Goal: Task Accomplishment & Management: Manage account settings

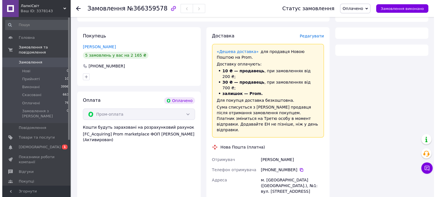
scroll to position [114, 0]
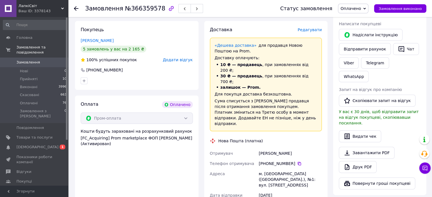
click at [307, 34] on div "Доставка Редагувати «Дешева доставка»   для продавця Новою Поштою на Prom. Дост…" at bounding box center [266, 151] width 112 height 249
click at [308, 32] on span "Редагувати" at bounding box center [310, 30] width 24 height 5
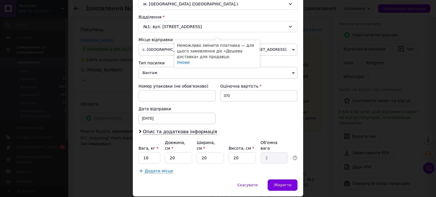
scroll to position [170, 0]
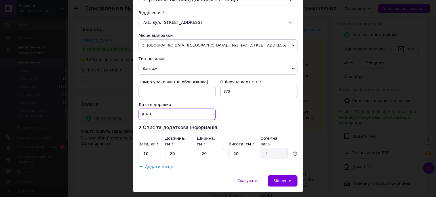
click at [175, 114] on div "12.10.2025 < 2025 > < Октябрь > Пн Вт Ср Чт Пт Сб Вс 29 30 1 2 3 4 5 6 7 8 9 10…" at bounding box center [177, 114] width 77 height 11
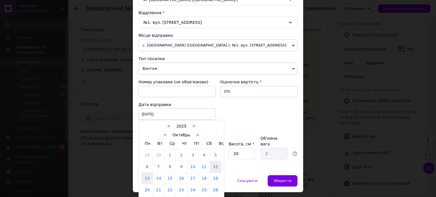
click at [150, 176] on link "13" at bounding box center [147, 178] width 11 height 11
type input "13.10.2025"
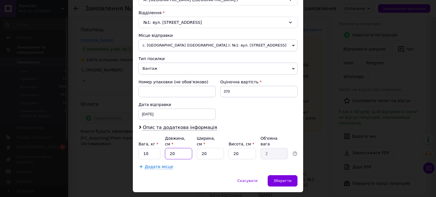
click at [173, 151] on input "20" at bounding box center [178, 153] width 27 height 11
type input "5"
type input "0.5"
type input "50"
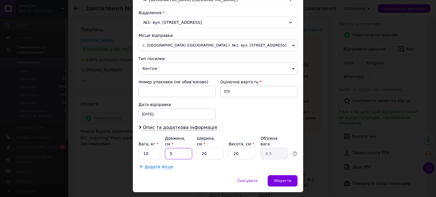
type input "5"
type input "50"
click at [203, 149] on input "20" at bounding box center [210, 153] width 27 height 11
type input "3"
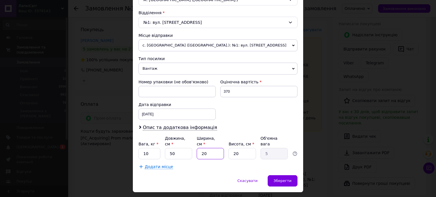
type input "0.75"
type input "30"
type input "7.5"
type input "30"
click at [237, 151] on input "20" at bounding box center [242, 153] width 27 height 11
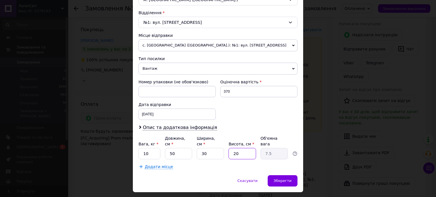
click at [237, 151] on input "20" at bounding box center [242, 153] width 27 height 11
type input "1"
type input "0.38"
type input "15"
type input "5.63"
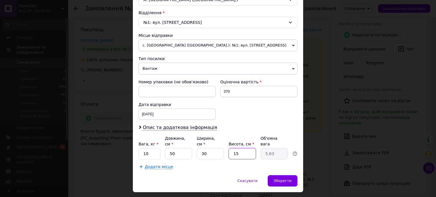
type input "15"
click at [157, 115] on div "13.10.2025 < 2025 > < Октябрь > Пн Вт Ср Чт Пт Сб Вс 29 30 1 2 3 4 5 6 7 8 9 10…" at bounding box center [177, 114] width 77 height 11
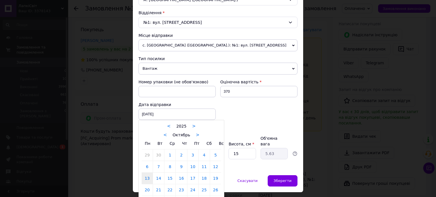
click at [144, 177] on link "13" at bounding box center [147, 178] width 11 height 11
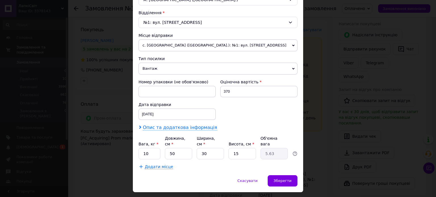
click at [164, 129] on span "Опис та додаткова інформація" at bounding box center [180, 128] width 74 height 6
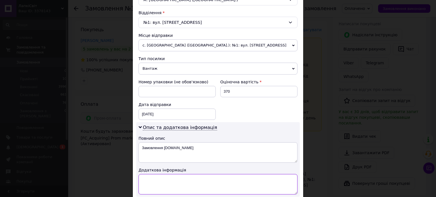
click at [166, 177] on textarea at bounding box center [218, 184] width 159 height 20
click at [204, 176] on textarea "СПАЙКІ ДЛЯ СОБАК ІЗ ( ЯЛОВИЧИНОЮ ) ( 10 КГ ) 1 ШТ." at bounding box center [218, 184] width 159 height 20
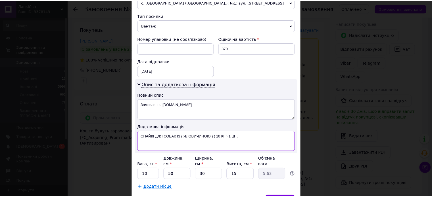
scroll to position [241, 0]
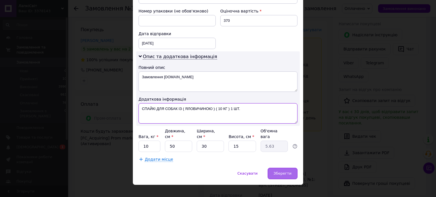
type textarea "СПАЙКІ ДЛЯ СОБАК ІЗ ( ЯЛОВИЧИНОЮ ) ( 10 КГ ) 1 ШТ."
click at [276, 171] on span "Зберегти" at bounding box center [283, 173] width 18 height 4
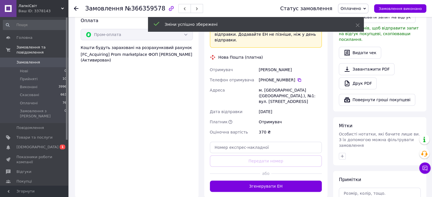
scroll to position [199, 0]
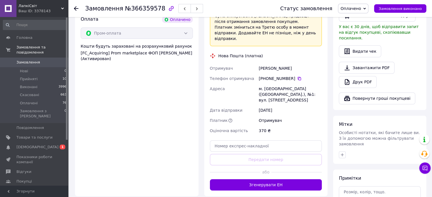
click at [269, 179] on button "Згенерувати ЕН" at bounding box center [266, 184] width 112 height 11
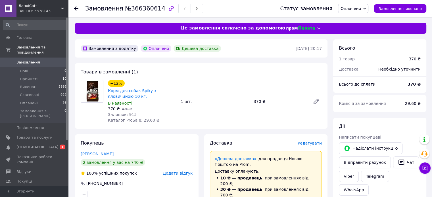
click at [309, 144] on span "Редагувати" at bounding box center [310, 143] width 24 height 5
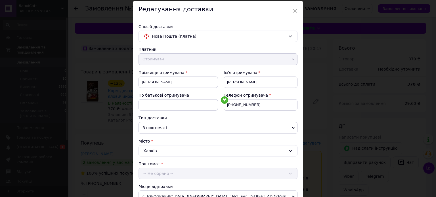
scroll to position [170, 0]
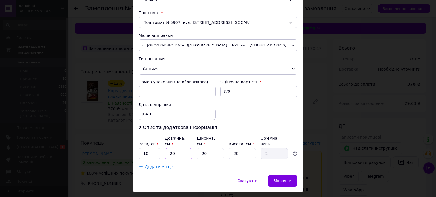
click at [182, 148] on input "20" at bounding box center [178, 153] width 27 height 11
type input "5"
type input "0.5"
type input "50"
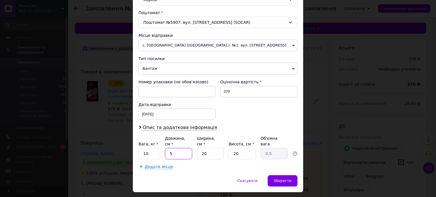
type input "5"
type input "50"
click at [220, 150] on input "20" at bounding box center [210, 153] width 27 height 11
type input "3"
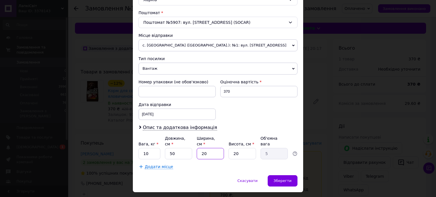
type input "0.75"
type input "30"
type input "7.5"
type input "30"
click at [231, 150] on input "20" at bounding box center [242, 153] width 27 height 11
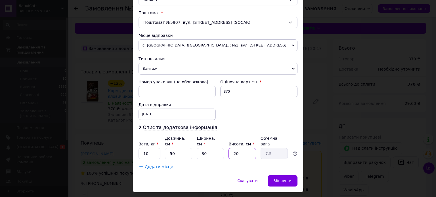
click at [231, 150] on input "20" at bounding box center [242, 153] width 27 height 11
type input "1"
type input "0.38"
type input "15"
type input "5.63"
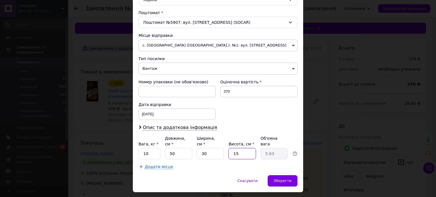
type input "15"
click at [158, 118] on div "12.10.2025 < 2025 > < Октябрь > Пн Вт Ср Чт Пт Сб Вс 29 30 1 2 3 4 5 6 7 8 9 10…" at bounding box center [177, 114] width 77 height 11
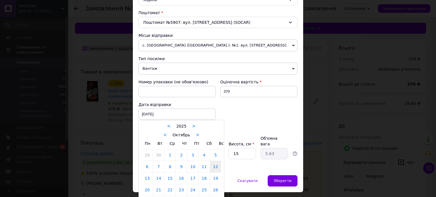
click at [147, 178] on link "13" at bounding box center [147, 178] width 11 height 11
type input "13.10.2025"
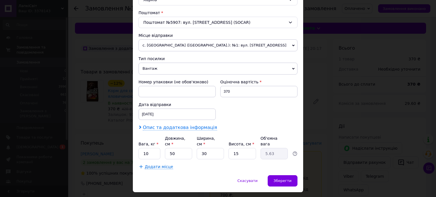
click at [159, 125] on span "Опис та додаткова інформація" at bounding box center [180, 128] width 74 height 6
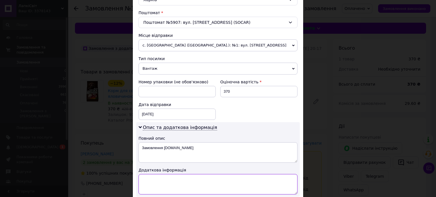
paste textarea "СПАЙКІ ДЛЯ СОБАК ІЗ ( ЯЛОВИЧИНОЮ ) ( 10 КГ ) 1 ШТ."
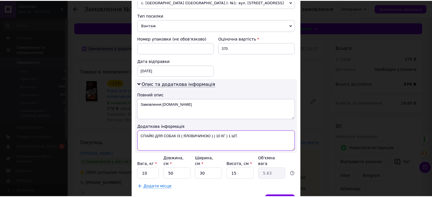
scroll to position [241, 0]
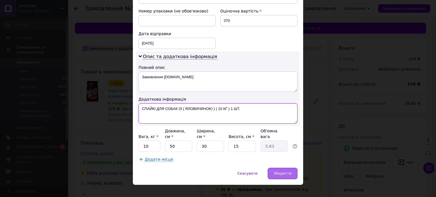
type textarea "СПАЙКІ ДЛЯ СОБАК ІЗ ( ЯЛОВИЧИНОЮ ) ( 10 КГ ) 1 ШТ."
click at [288, 171] on span "Зберегти" at bounding box center [283, 173] width 18 height 4
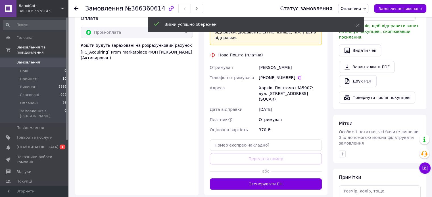
scroll to position [227, 0]
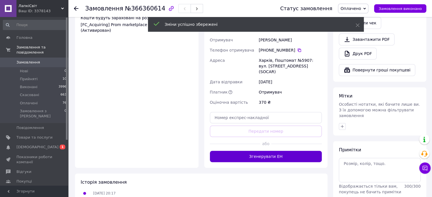
click at [274, 151] on button "Згенерувати ЕН" at bounding box center [266, 156] width 112 height 11
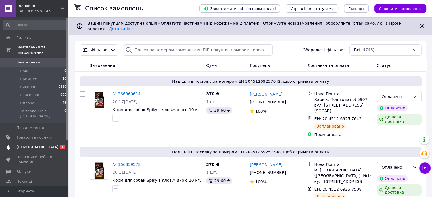
click at [47, 145] on span "[DEMOGRAPHIC_DATA]" at bounding box center [34, 147] width 36 height 5
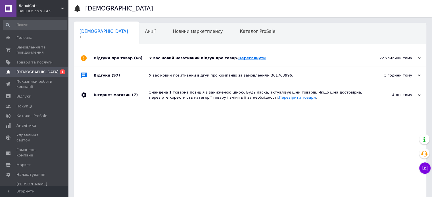
click at [243, 57] on link "Переглянути" at bounding box center [252, 58] width 28 height 4
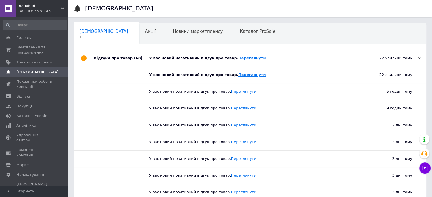
click at [240, 76] on link "Переглянути" at bounding box center [252, 75] width 28 height 4
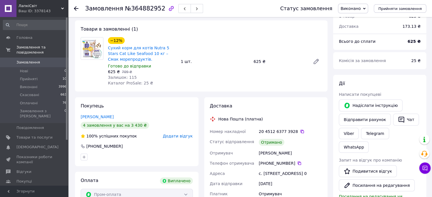
scroll to position [28, 0]
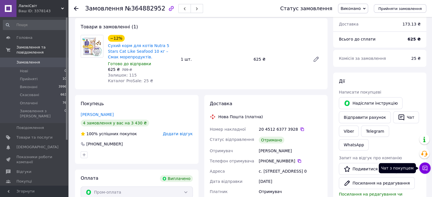
click at [421, 165] on button "Чат з покупцем" at bounding box center [424, 168] width 11 height 11
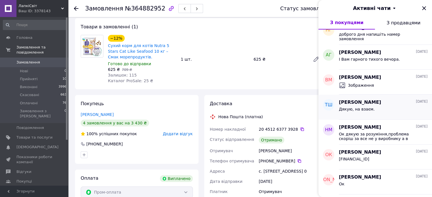
scroll to position [114, 0]
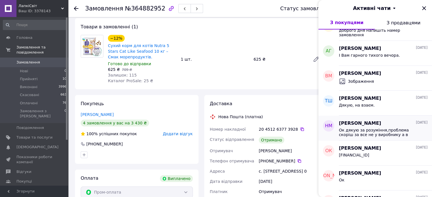
click at [364, 128] on span "Ок дякую за розуміння,проблема скоріш за все не у виробнику а в складі на якому…" at bounding box center [379, 132] width 81 height 9
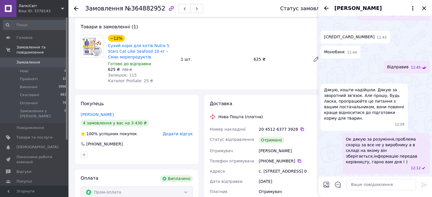
scroll to position [972, 0]
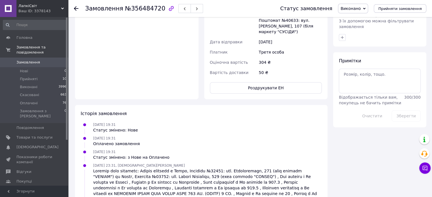
scroll to position [262, 0]
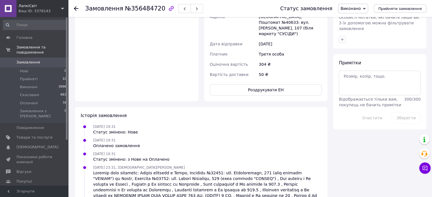
drag, startPoint x: 94, startPoint y: 103, endPoint x: 120, endPoint y: 106, distance: 25.7
click at [120, 124] on div "[DATE] 19:31 Статус змінено: Нове" at bounding box center [115, 129] width 49 height 11
copy span "[DATE] 19:31"
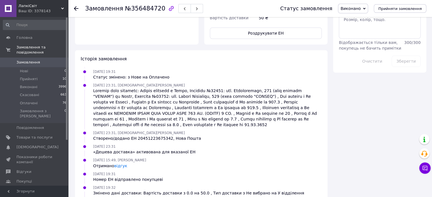
scroll to position [347, 0]
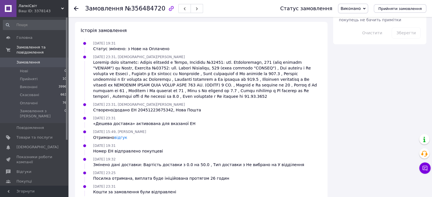
click at [106, 144] on span "[DATE] 19:31" at bounding box center [104, 146] width 22 height 4
click at [99, 158] on span "[DATE] 19:32" at bounding box center [104, 160] width 22 height 4
click at [99, 158] on span "11.08.2025 19:32" at bounding box center [104, 160] width 22 height 4
drag, startPoint x: 118, startPoint y: 136, endPoint x: 94, endPoint y: 135, distance: 24.7
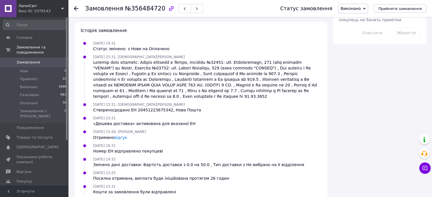
click at [94, 156] on div "11.08.2025 19:32 Змінено дані доставки: Вартість доставки з 0.0 на 50.0 , Тип д…" at bounding box center [199, 161] width 216 height 11
drag, startPoint x: 93, startPoint y: 123, endPoint x: 116, endPoint y: 123, distance: 22.7
click at [116, 144] on span "11.08.2025 19:31" at bounding box center [104, 146] width 22 height 4
click at [118, 143] on div "11.08.2025 19:31 Номер ЕН відправлено покупцеві" at bounding box center [128, 148] width 74 height 11
click at [116, 144] on span "11.08.2025 19:31" at bounding box center [104, 146] width 22 height 4
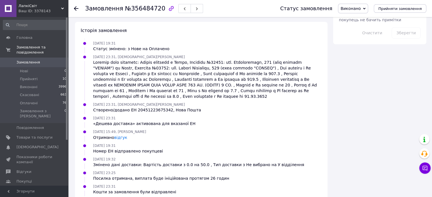
click at [116, 144] on span "11.08.2025 19:31" at bounding box center [104, 146] width 22 height 4
copy span "11.08.2025 19:31"
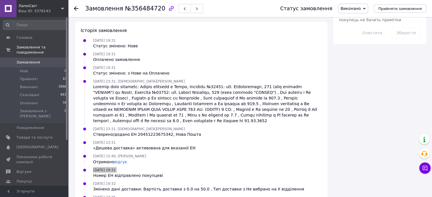
scroll to position [0, 0]
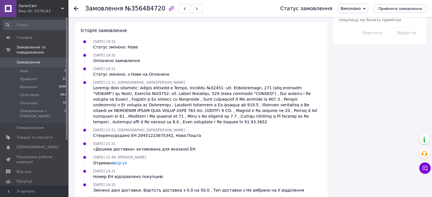
click at [76, 7] on icon at bounding box center [76, 8] width 5 height 5
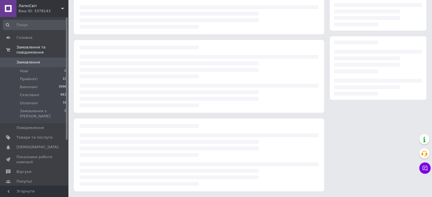
scroll to position [48, 0]
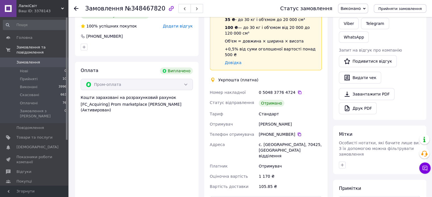
scroll to position [142, 0]
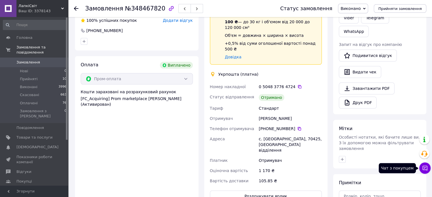
click at [425, 167] on icon at bounding box center [425, 169] width 6 height 6
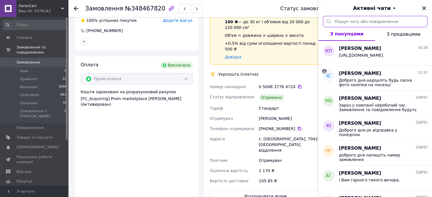
click at [371, 22] on input "text" at bounding box center [375, 21] width 104 height 11
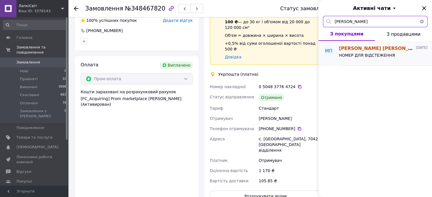
type input "сергій кум"
click at [376, 50] on div "Сергій Кумпан 23.06.2025" at bounding box center [383, 48] width 89 height 7
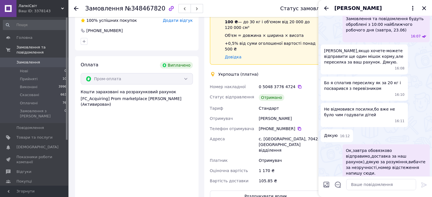
scroll to position [351, 0]
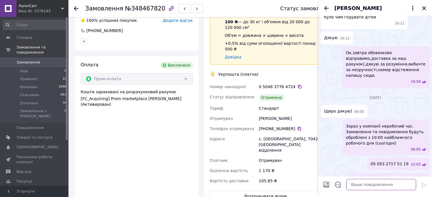
click at [384, 184] on textarea at bounding box center [381, 184] width 70 height 11
click at [374, 184] on textarea "Доброго вечора," at bounding box center [375, 184] width 81 height 11
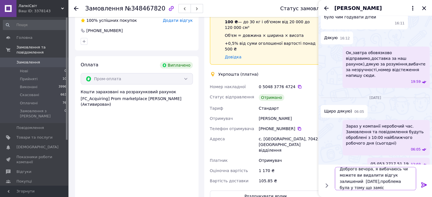
scroll to position [0, 0]
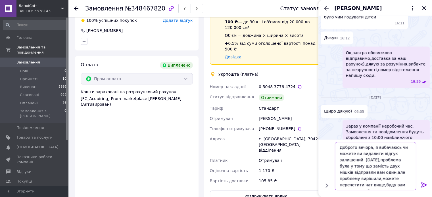
type textarea "Доброго вечора, я вибачаюсь чи можете ви видалити відгук залишений 22.06.25,про…"
click at [421, 185] on icon at bounding box center [424, 185] width 7 height 7
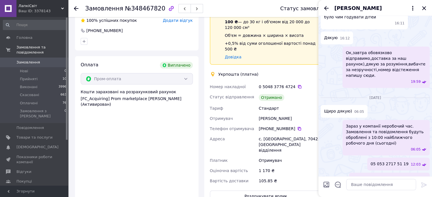
scroll to position [421, 0]
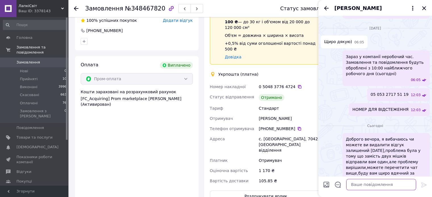
click at [385, 183] on textarea at bounding box center [381, 184] width 70 height 11
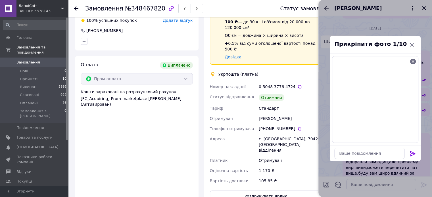
click at [413, 152] on icon at bounding box center [412, 153] width 7 height 7
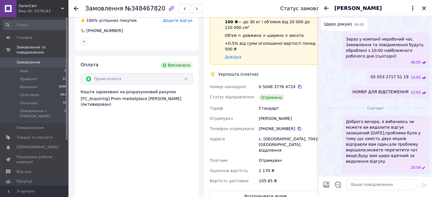
scroll to position [440, 0]
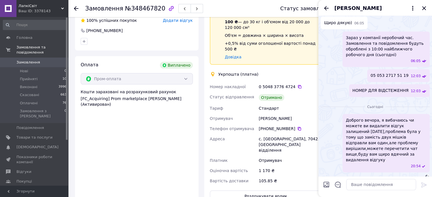
click at [425, 176] on img at bounding box center [427, 178] width 5 height 5
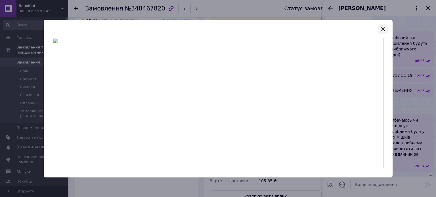
click at [382, 29] on icon "button" at bounding box center [383, 29] width 7 height 7
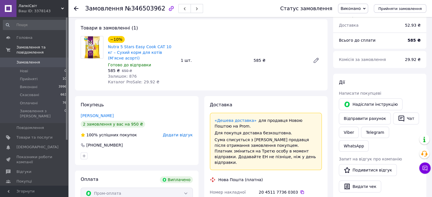
scroll to position [28, 0]
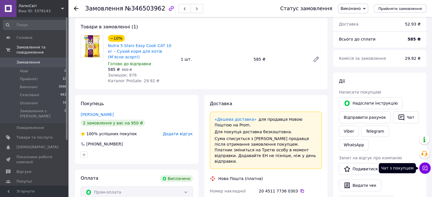
click at [426, 170] on icon at bounding box center [424, 168] width 5 height 5
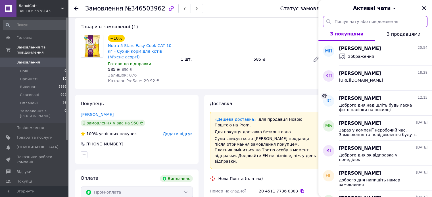
click at [372, 17] on input "text" at bounding box center [375, 21] width 104 height 11
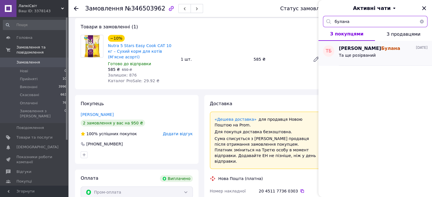
type input "булана"
click at [371, 53] on div "Та ще розірваний" at bounding box center [383, 56] width 89 height 9
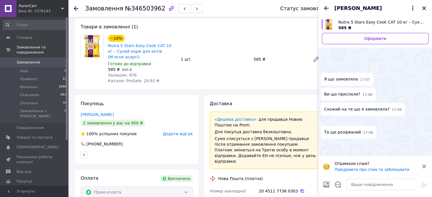
scroll to position [144, 0]
click at [421, 166] on icon at bounding box center [424, 166] width 7 height 7
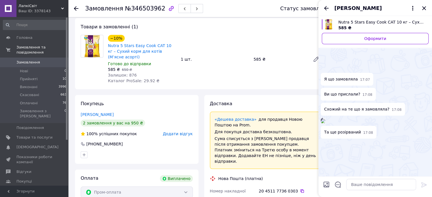
scroll to position [38, 0]
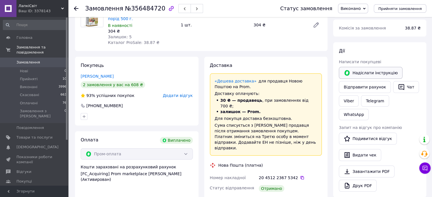
scroll to position [57, 0]
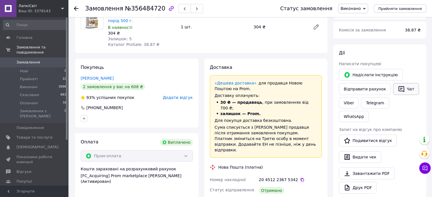
click at [398, 89] on icon "button" at bounding box center [401, 89] width 7 height 7
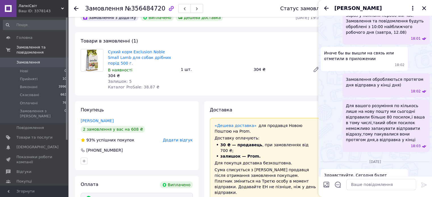
scroll to position [0, 0]
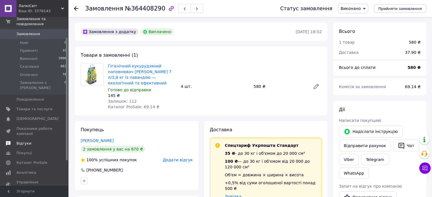
click at [29, 141] on span "Відгуки" at bounding box center [34, 143] width 36 height 5
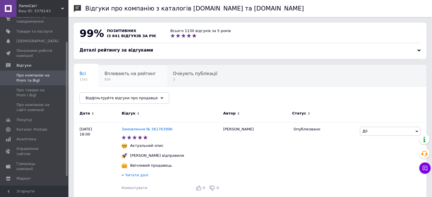
click at [131, 76] on span "Впливають на рейтинг" at bounding box center [129, 73] width 51 height 5
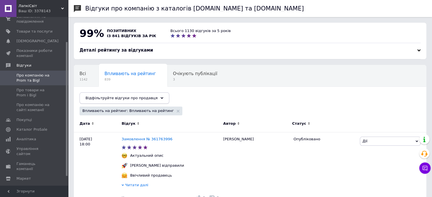
click at [142, 99] on span "Відфільтруйте відгуки про продавця" at bounding box center [121, 98] width 72 height 4
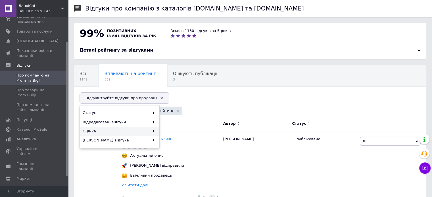
click at [99, 132] on div "Оцінка" at bounding box center [119, 131] width 79 height 9
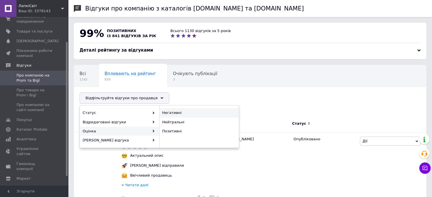
click at [177, 111] on span "Негативні" at bounding box center [198, 112] width 72 height 5
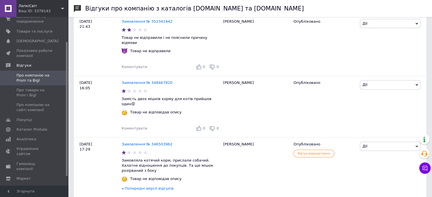
scroll to position [174, 0]
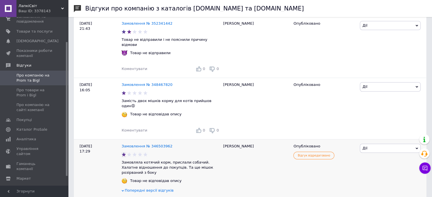
click at [163, 189] on span "Попередні версії відгуків" at bounding box center [149, 191] width 49 height 4
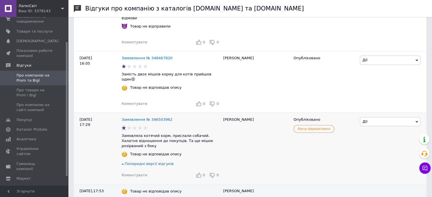
scroll to position [203, 0]
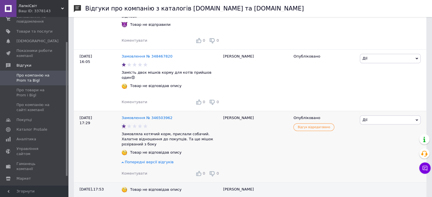
click at [154, 160] on span "Попередні версії відгуків" at bounding box center [149, 162] width 49 height 4
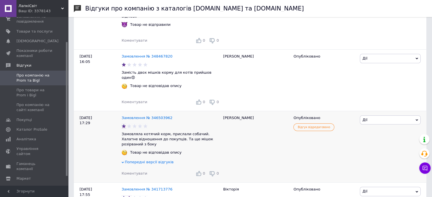
click at [154, 160] on span "Попередні версії відгуків" at bounding box center [149, 162] width 49 height 4
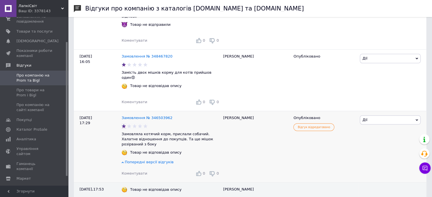
click at [154, 160] on span "Попередні версії відгуків" at bounding box center [149, 162] width 49 height 4
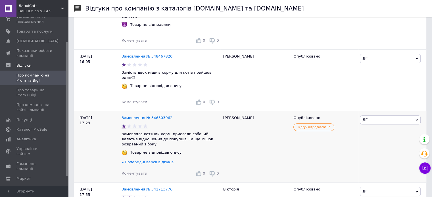
click at [154, 160] on span "Попередні версії відгуків" at bounding box center [149, 162] width 49 height 4
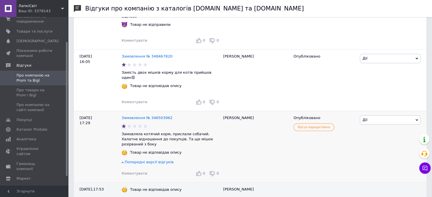
click at [154, 160] on span "Попередні версії відгуків" at bounding box center [149, 162] width 49 height 4
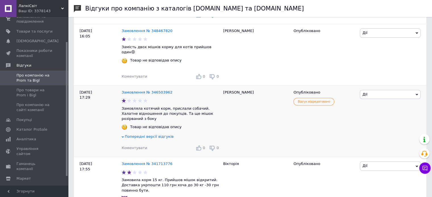
scroll to position [231, 0]
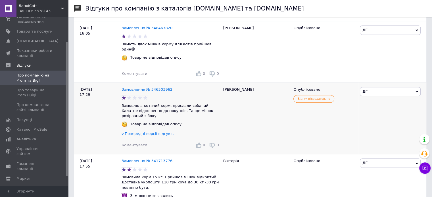
click at [150, 132] on span "Попередні версії відгуків" at bounding box center [149, 134] width 49 height 4
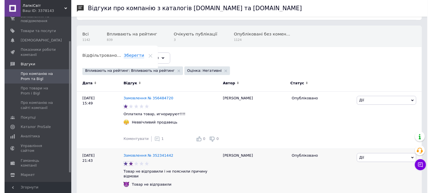
scroll to position [32, 0]
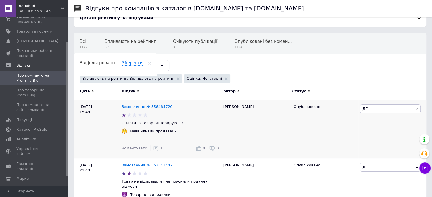
click at [154, 146] on icon at bounding box center [156, 149] width 6 height 6
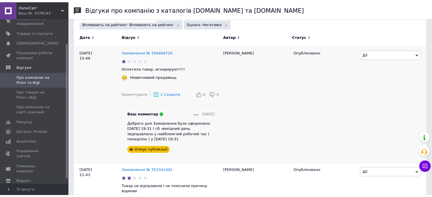
scroll to position [89, 0]
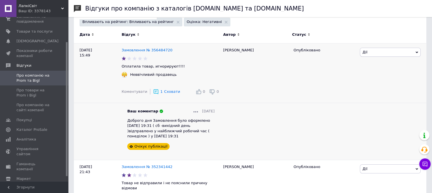
click at [160, 93] on span "1" at bounding box center [161, 91] width 2 height 4
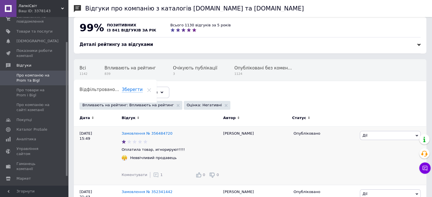
scroll to position [0, 0]
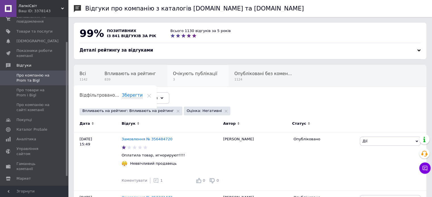
click at [186, 69] on div "Очікують публікації 3" at bounding box center [197, 76] width 61 height 22
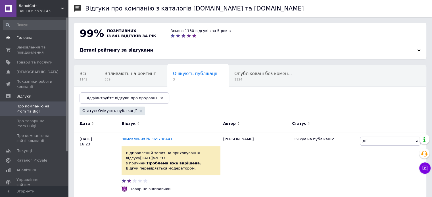
click at [57, 38] on span at bounding box center [61, 37] width 16 height 5
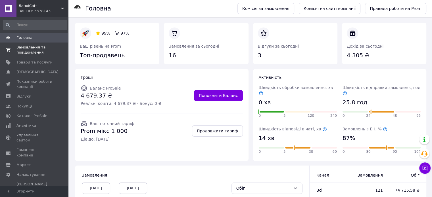
click at [29, 46] on span "Замовлення та повідомлення" at bounding box center [34, 50] width 36 height 10
